Goal: Information Seeking & Learning: Learn about a topic

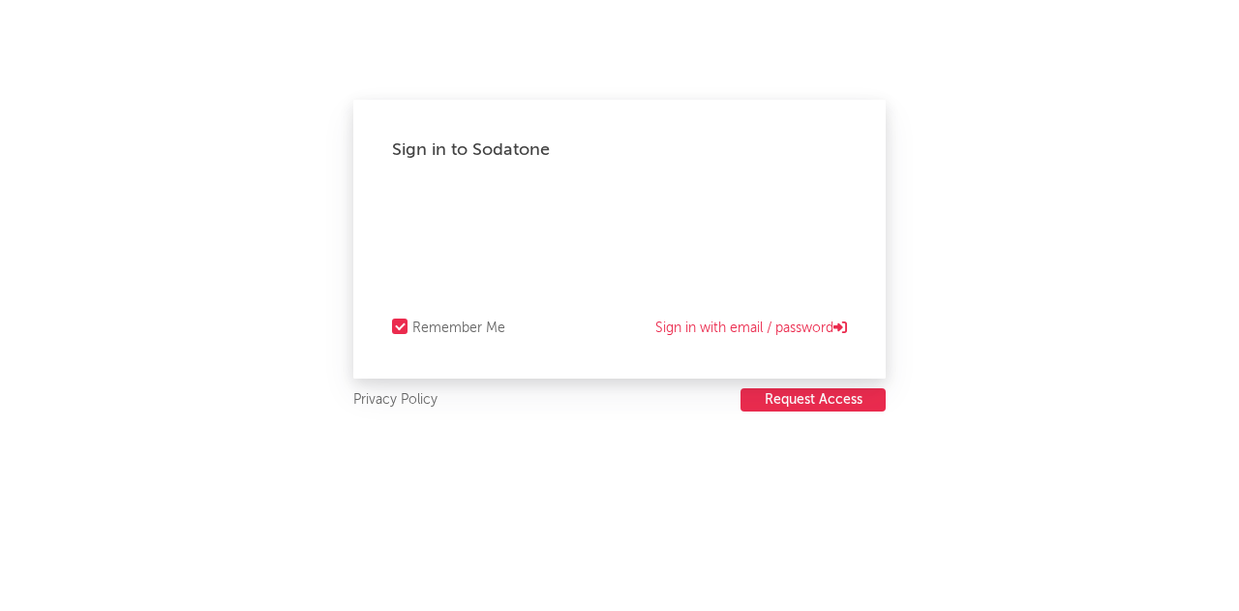
select select "recorded_music"
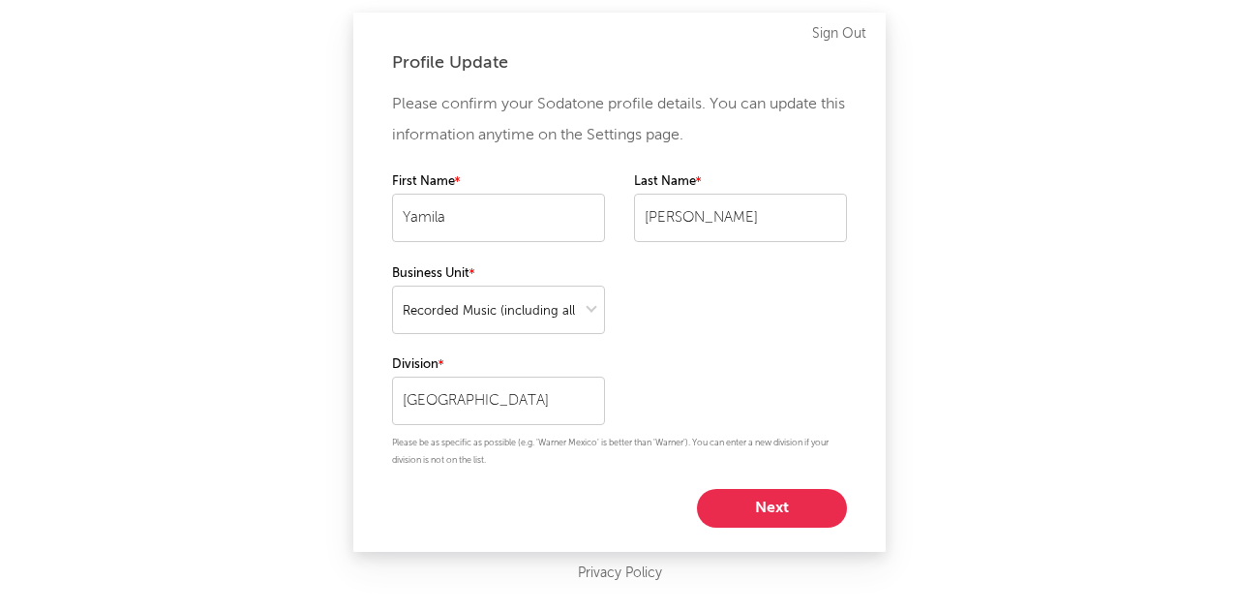
click at [820, 534] on div "Profile Update Please confirm your Sodatone profile details. You can update thi…" at bounding box center [619, 282] width 532 height 539
click at [807, 501] on button "Next" at bounding box center [772, 508] width 150 height 39
select select "other"
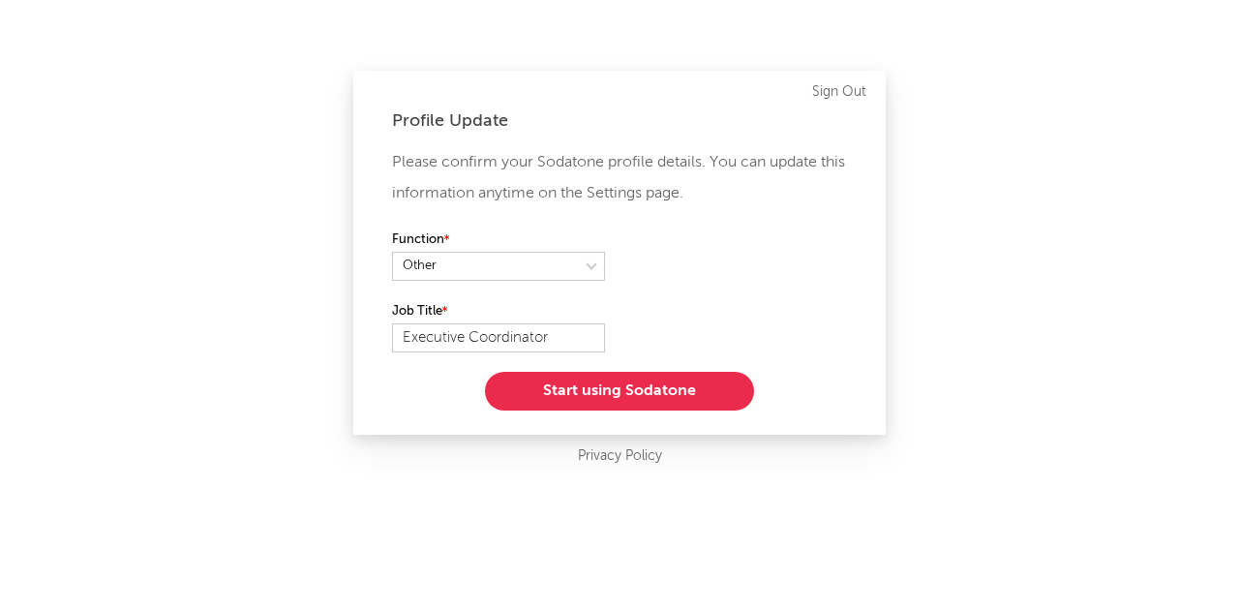
click at [676, 400] on button "Start using Sodatone" at bounding box center [619, 391] width 269 height 39
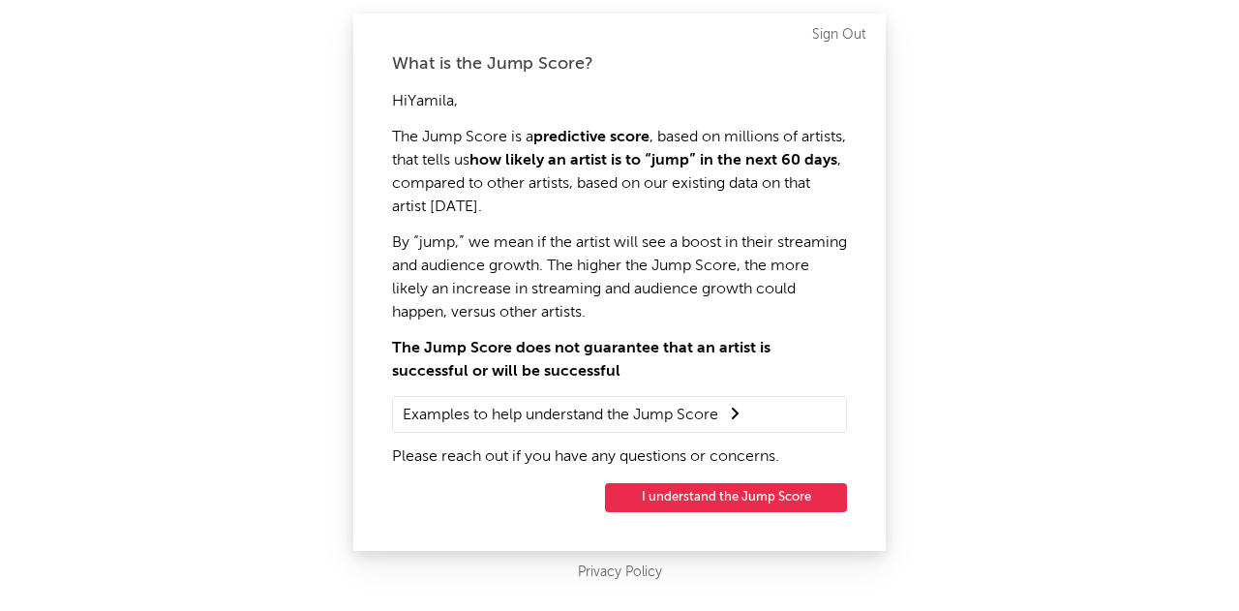
click at [792, 503] on button "I understand the Jump Score" at bounding box center [726, 497] width 242 height 29
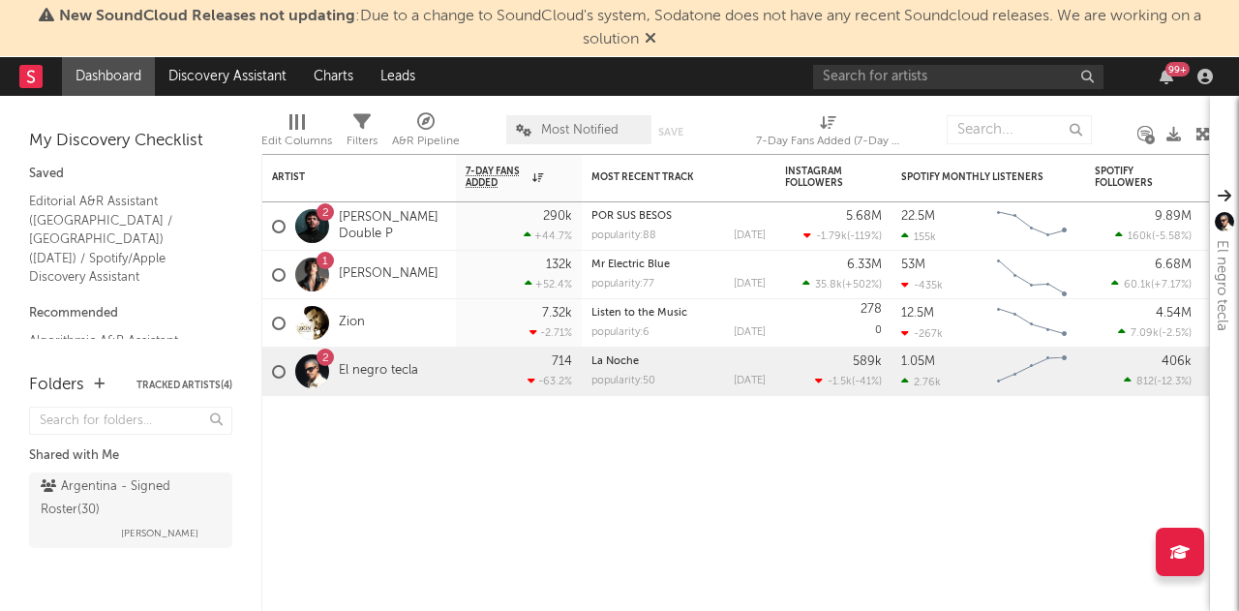
click at [658, 38] on span "New SoundCloud Releases not updating : Due to a change to SoundCloud's system, …" at bounding box center [620, 28] width 1220 height 46
click at [903, 79] on input "text" at bounding box center [958, 77] width 290 height 24
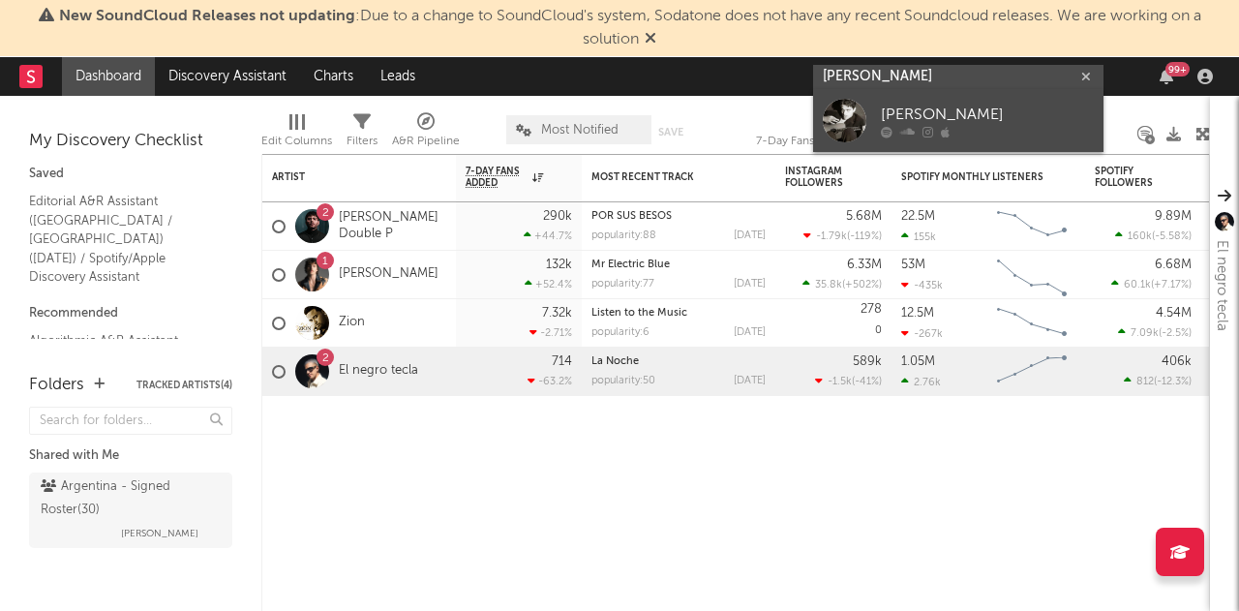
type input "[PERSON_NAME]"
click at [971, 107] on div "[PERSON_NAME]" at bounding box center [987, 115] width 213 height 23
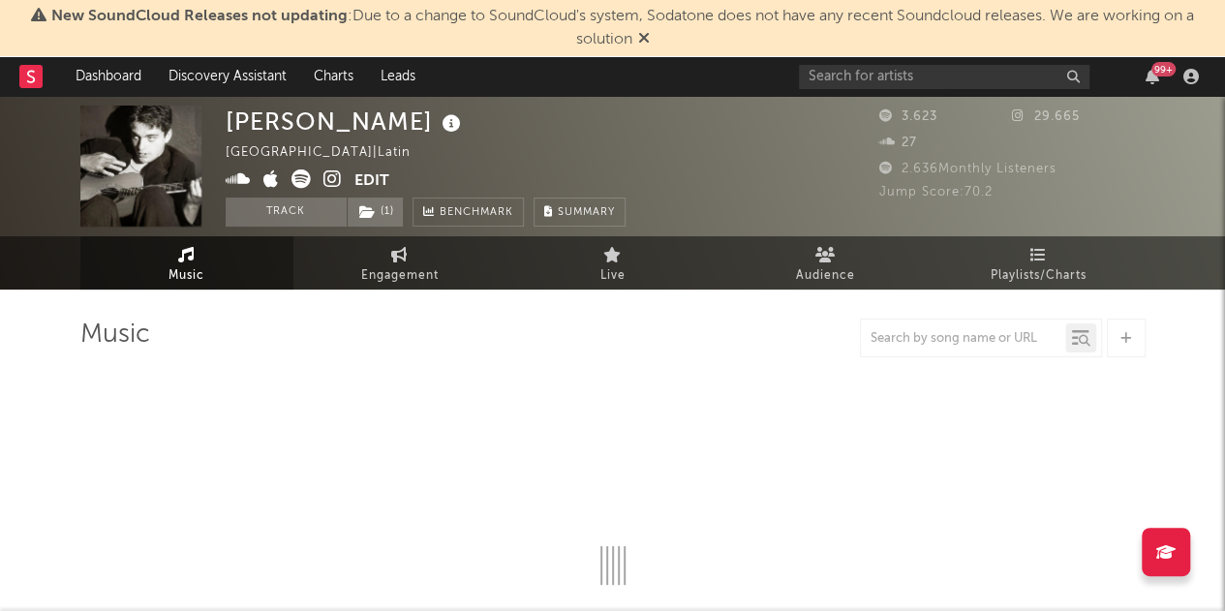
select select "6m"
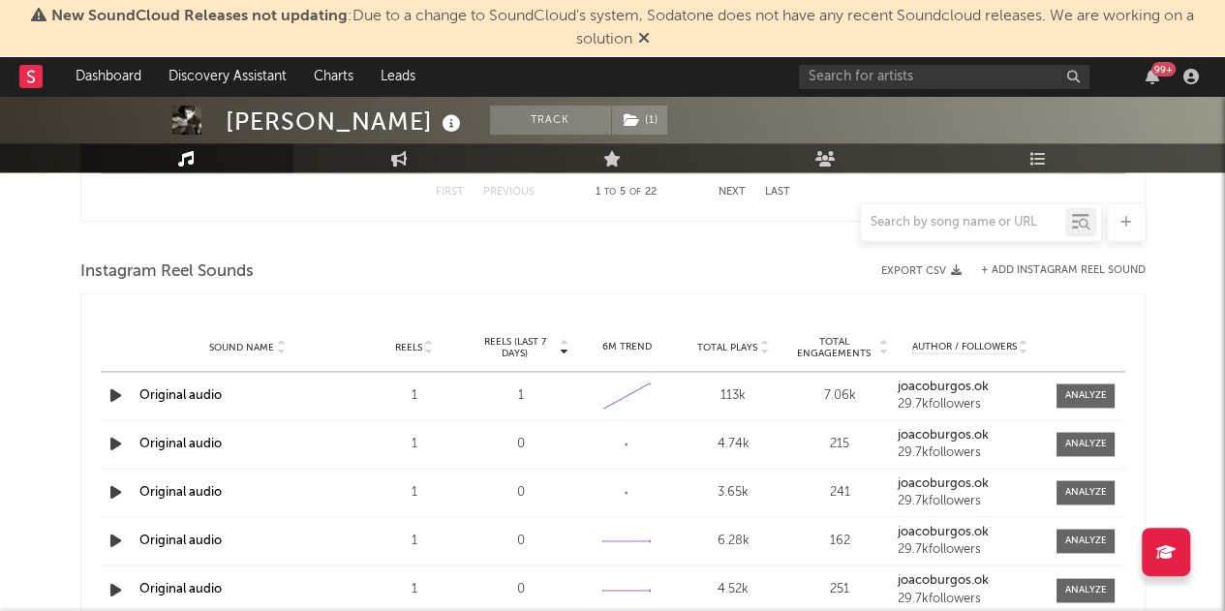
scroll to position [1355, 0]
